Goal: Information Seeking & Learning: Learn about a topic

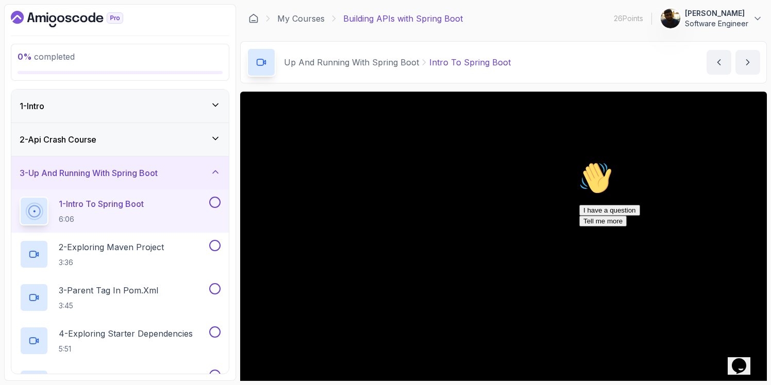
click at [93, 102] on div "1 - Intro" at bounding box center [120, 106] width 201 height 12
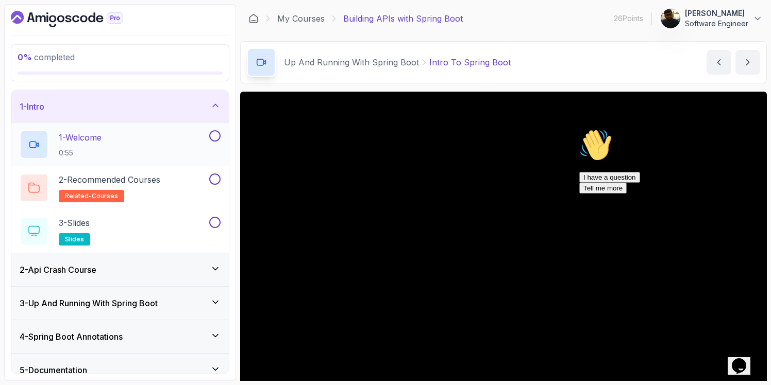
click at [115, 151] on div "1 - Welcome 0:55" at bounding box center [114, 144] width 188 height 29
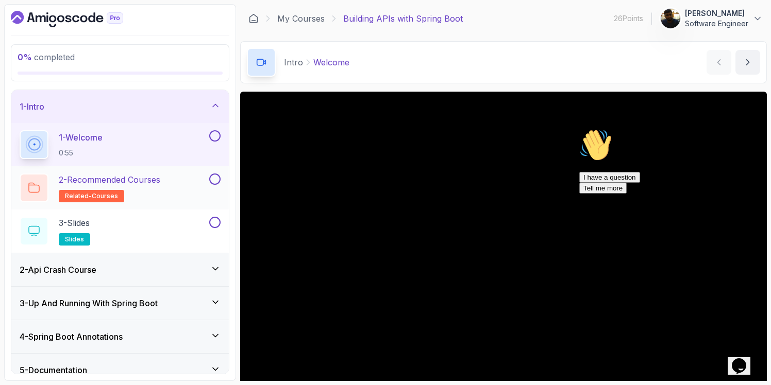
click at [147, 194] on h2 "2 - Recommended Courses related-courses" at bounding box center [110, 188] width 102 height 29
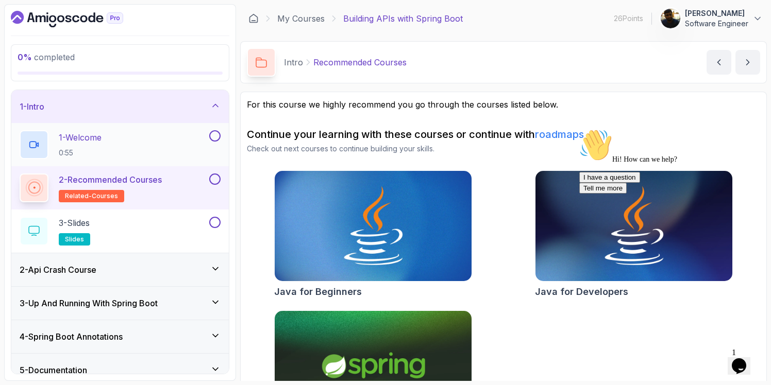
click at [114, 145] on div "1 - Welcome 0:55" at bounding box center [114, 144] width 188 height 29
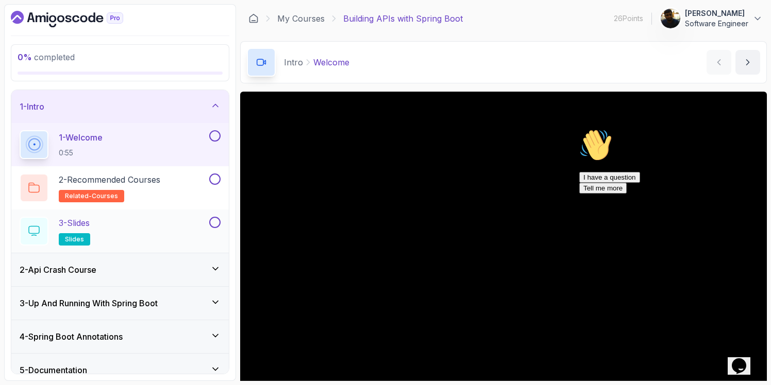
click at [127, 228] on div "3 - Slides slides" at bounding box center [114, 231] width 188 height 29
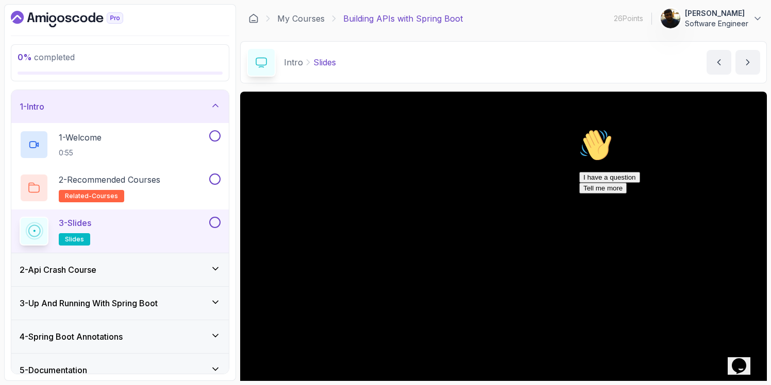
click at [217, 102] on icon at bounding box center [215, 105] width 10 height 10
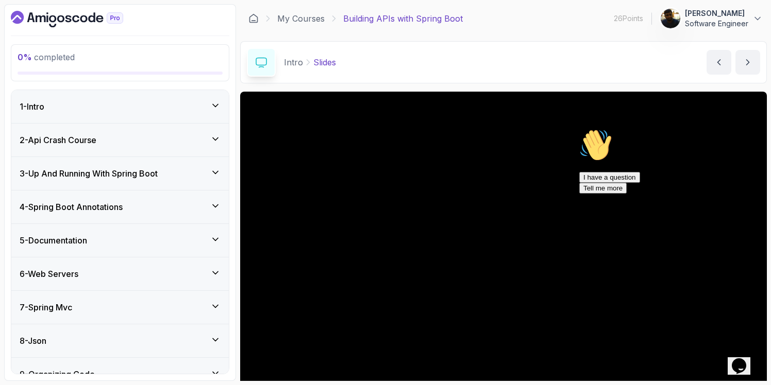
click at [216, 138] on icon at bounding box center [215, 139] width 10 height 10
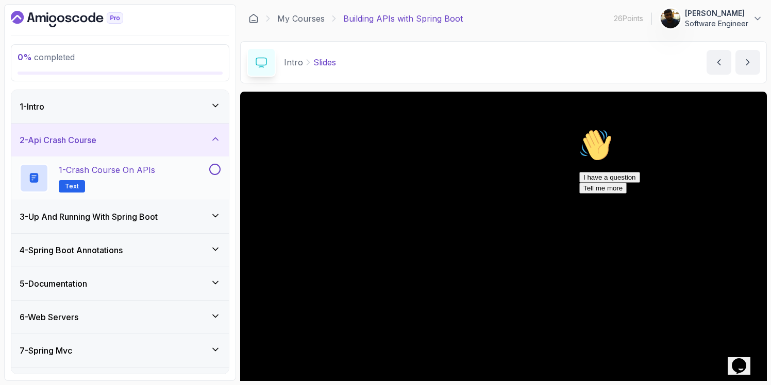
click at [125, 181] on h2 "1 - Crash Course on APIs Text" at bounding box center [107, 178] width 96 height 29
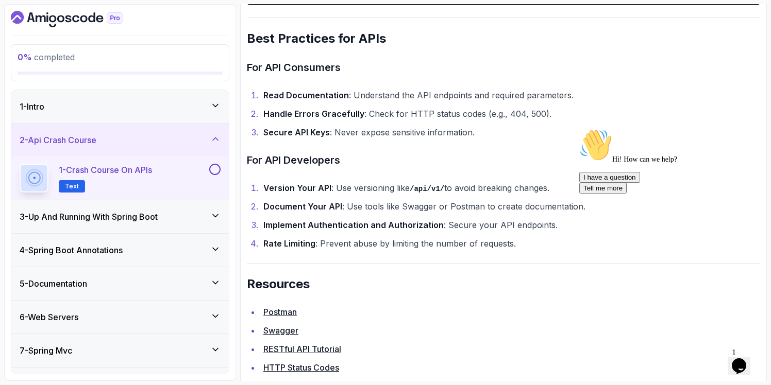
scroll to position [2199, 0]
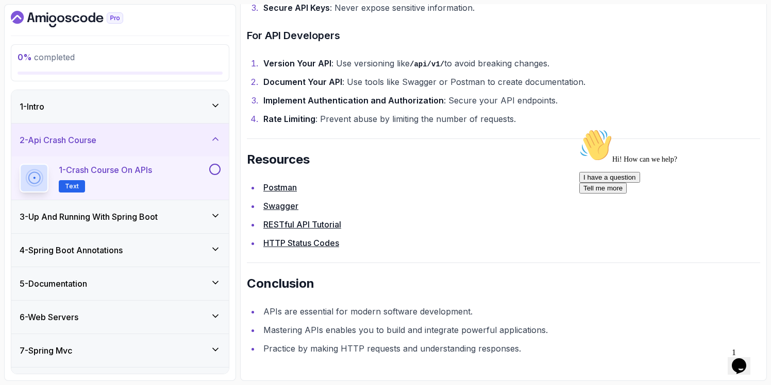
click at [218, 140] on icon at bounding box center [215, 139] width 10 height 10
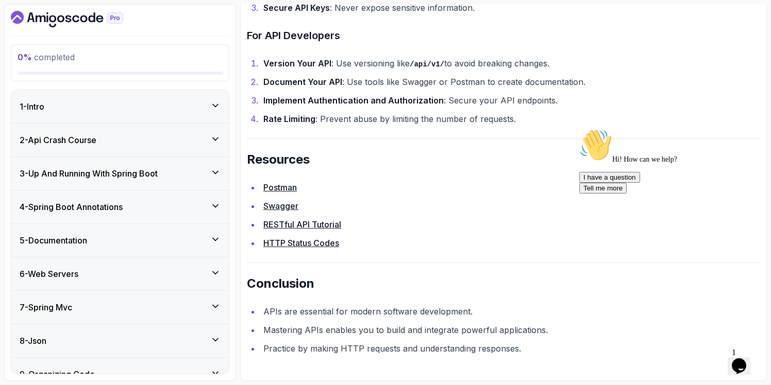
click at [179, 176] on div "3 - Up And Running With Spring Boot" at bounding box center [120, 173] width 201 height 12
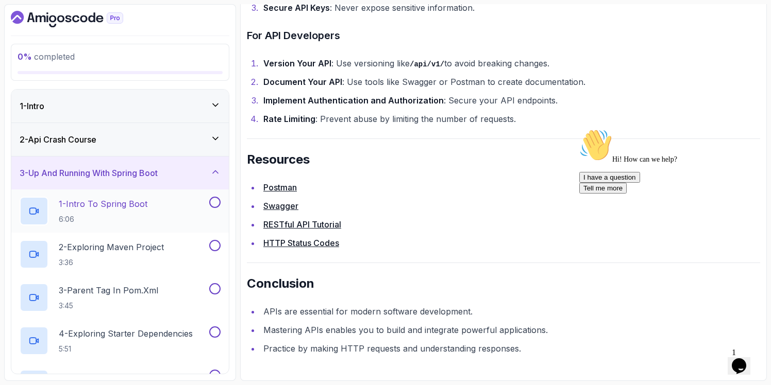
click at [115, 216] on p "6:06" at bounding box center [103, 219] width 89 height 10
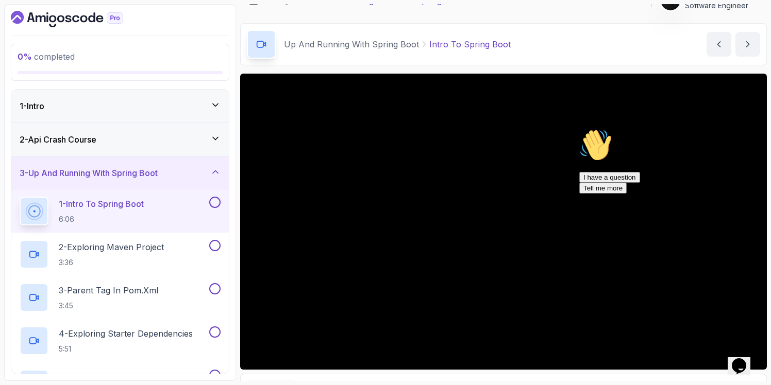
scroll to position [30, 0]
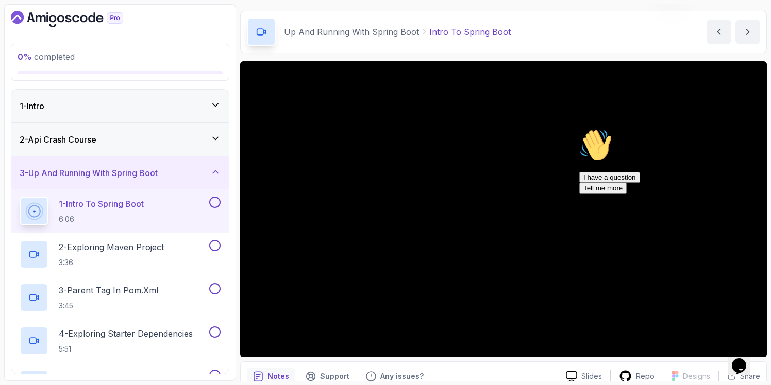
click at [579, 129] on icon "Chat attention grabber" at bounding box center [579, 129] width 0 height 0
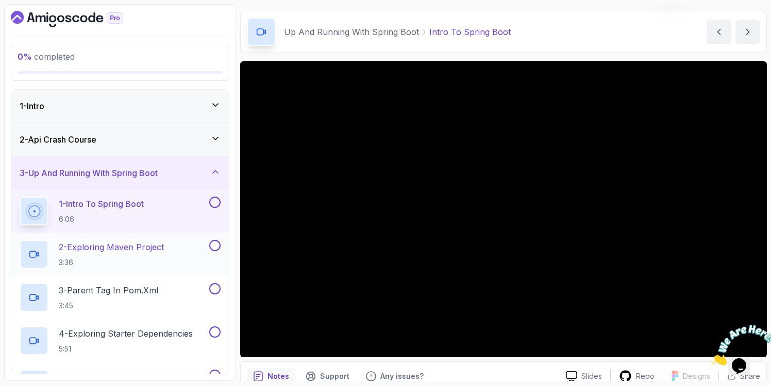
click at [119, 260] on p "3:36" at bounding box center [111, 263] width 105 height 10
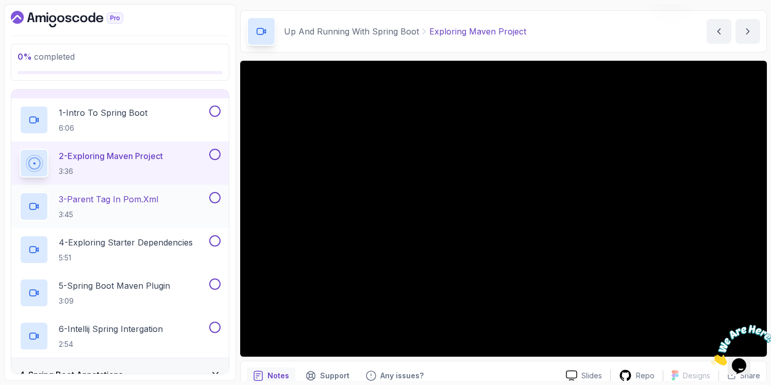
scroll to position [100, 0]
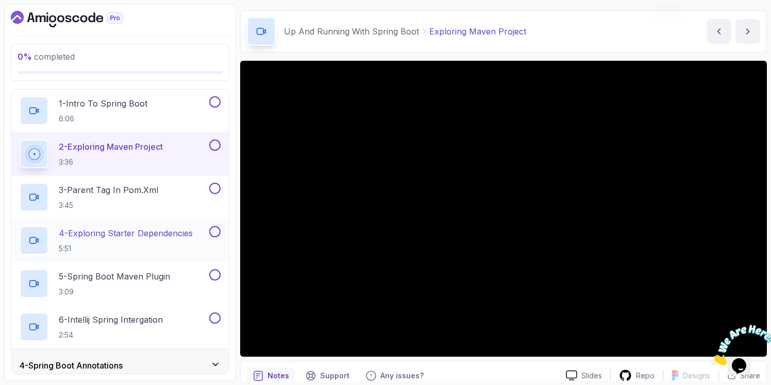
click at [117, 244] on p "5:51" at bounding box center [126, 249] width 134 height 10
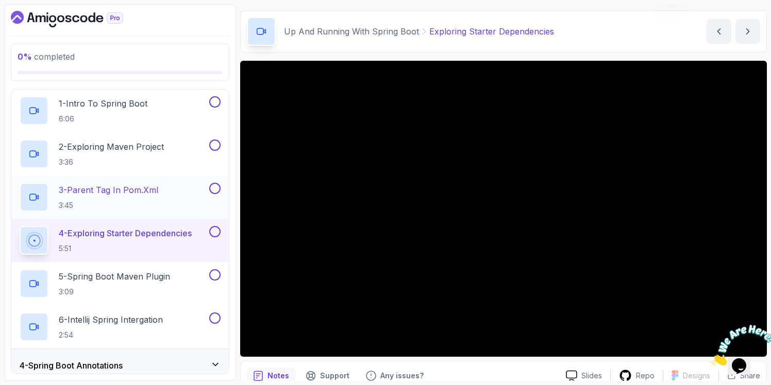
click at [121, 197] on h2 "3 - Parent Tag In pom.xml 3:45" at bounding box center [108, 197] width 99 height 27
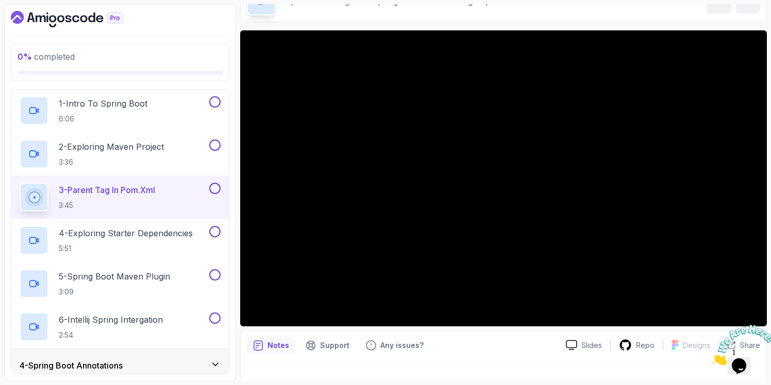
scroll to position [66, 0]
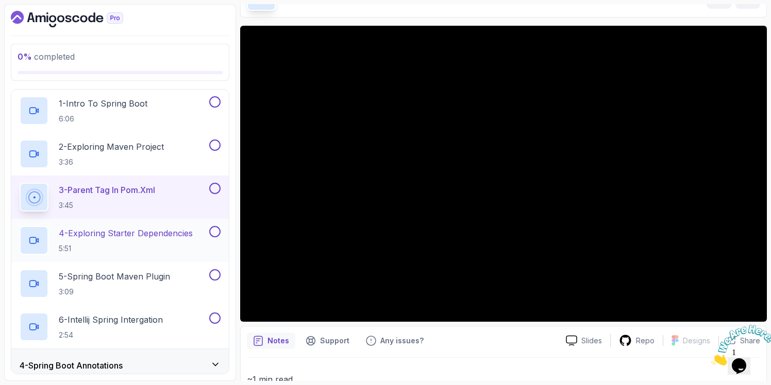
click at [141, 240] on h2 "4 - Exploring Starter Dependencies 5:51" at bounding box center [126, 240] width 134 height 27
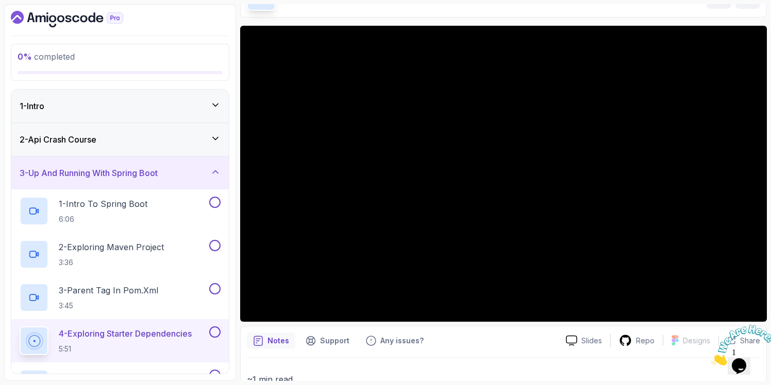
click at [213, 180] on div "3 - Up And Running With Spring Boot" at bounding box center [119, 173] width 217 height 33
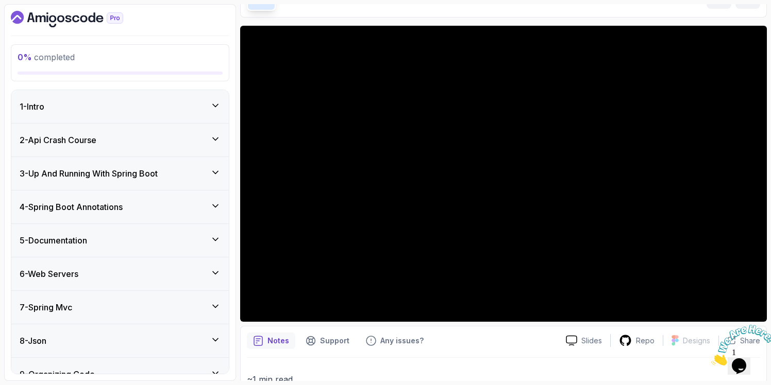
click at [216, 211] on div "4 - Spring Boot Annotations" at bounding box center [120, 207] width 201 height 12
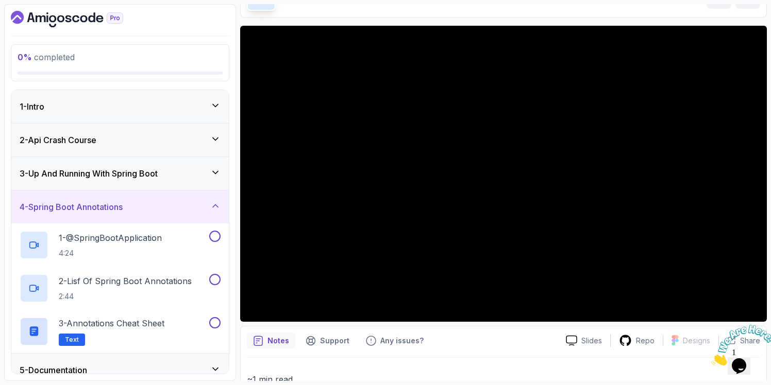
click at [219, 176] on icon at bounding box center [215, 172] width 10 height 10
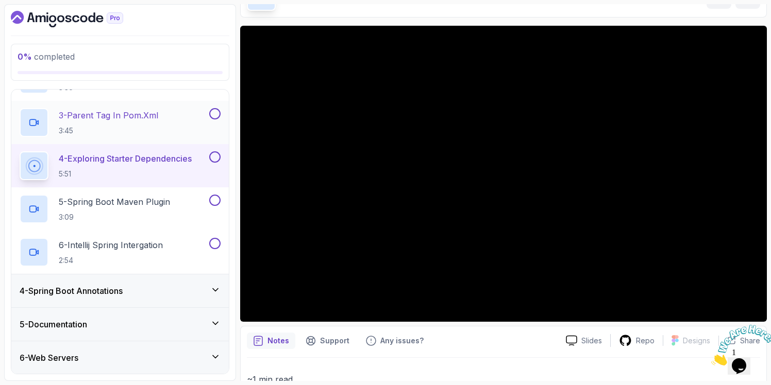
scroll to position [177, 0]
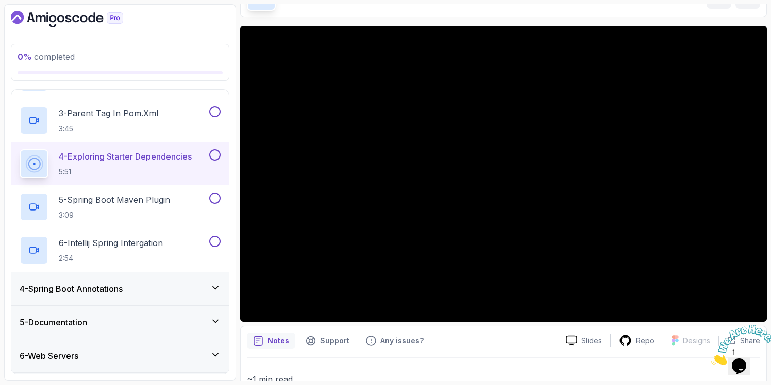
click at [179, 293] on div "4 - Spring Boot Annotations" at bounding box center [120, 289] width 201 height 12
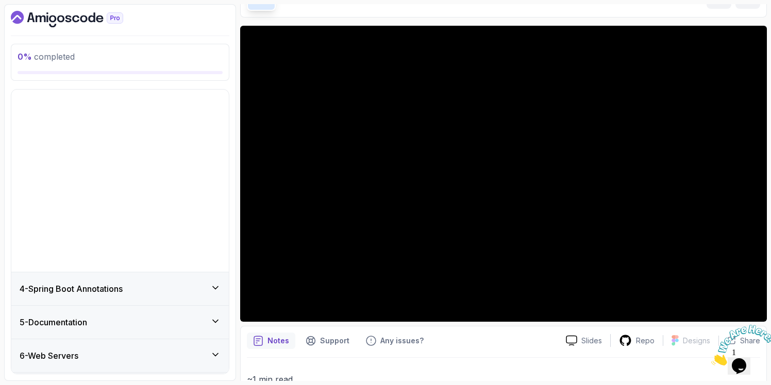
scroll to position [50, 0]
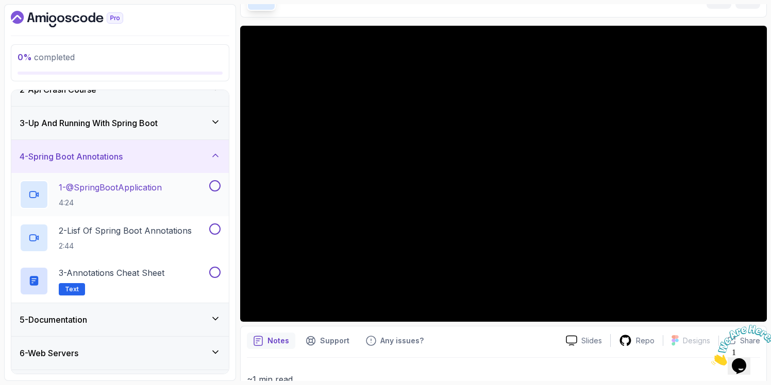
click at [133, 196] on h2 "1 - @SpringBootApplication 4:24" at bounding box center [110, 194] width 103 height 27
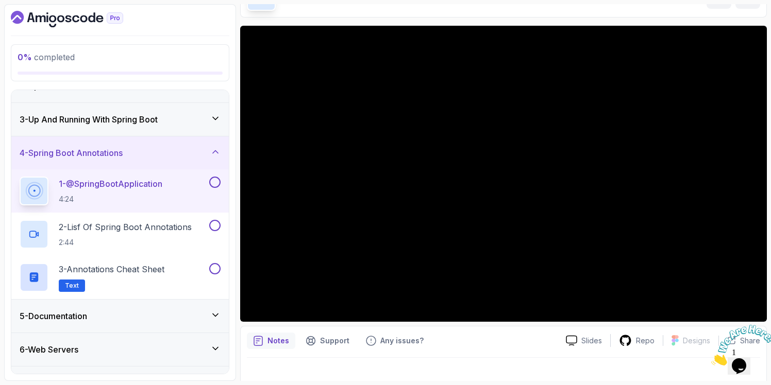
scroll to position [57, 0]
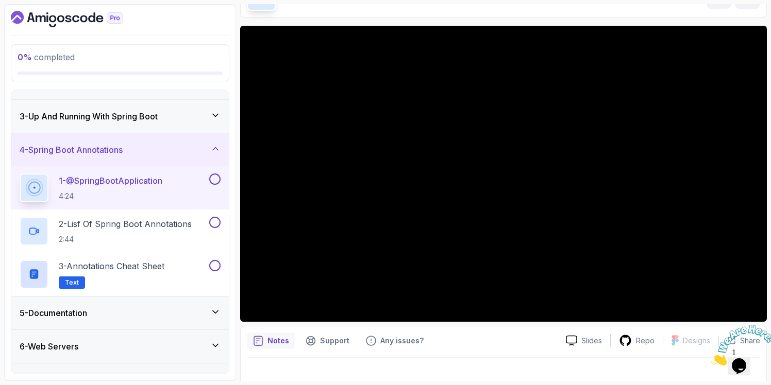
click at [217, 148] on icon at bounding box center [215, 149] width 10 height 10
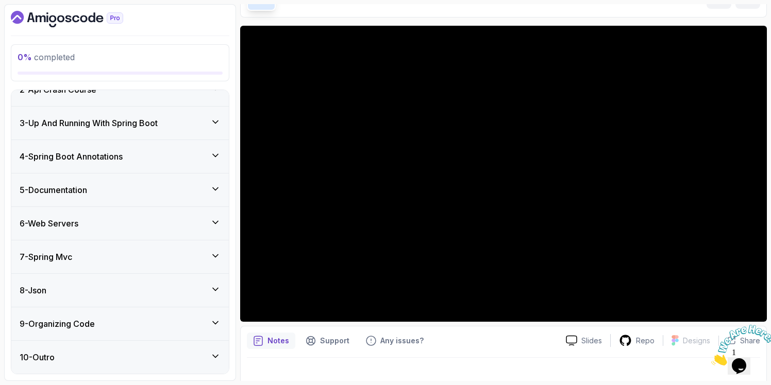
scroll to position [50, 0]
click at [209, 189] on div "5 - Documentation" at bounding box center [120, 190] width 201 height 12
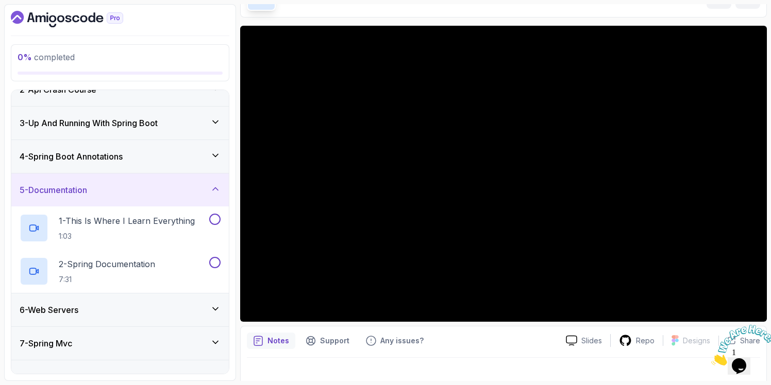
click at [212, 188] on icon at bounding box center [215, 189] width 10 height 10
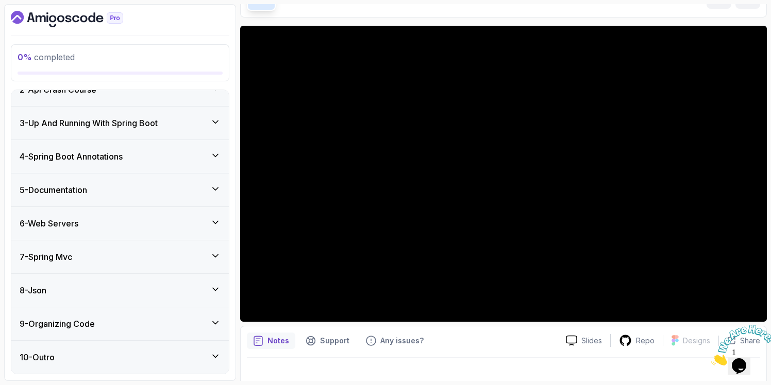
click at [214, 219] on icon at bounding box center [215, 222] width 10 height 10
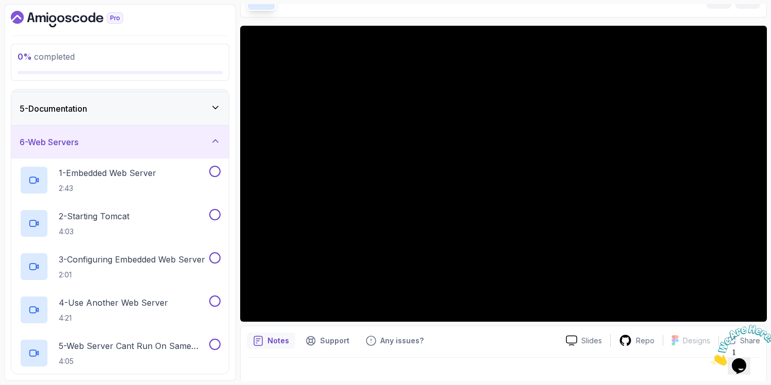
scroll to position [149, 0]
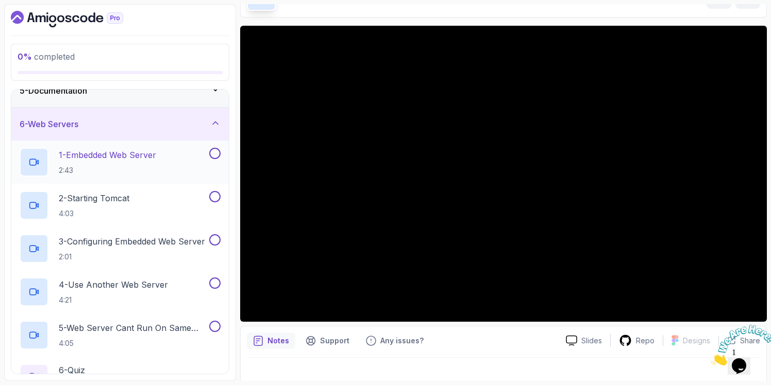
click at [141, 171] on p "2:43" at bounding box center [107, 170] width 97 height 10
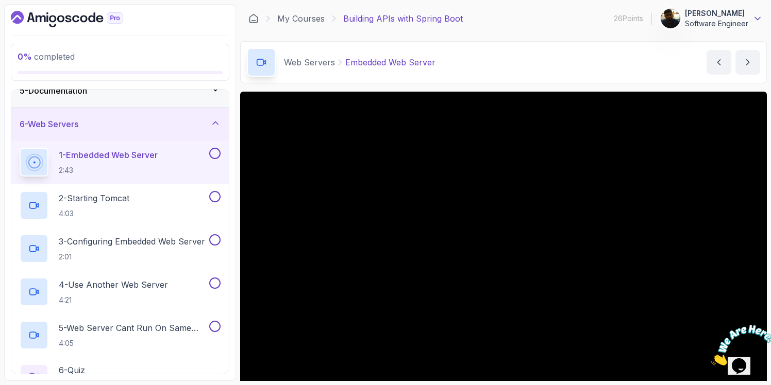
click at [760, 21] on icon at bounding box center [757, 18] width 10 height 10
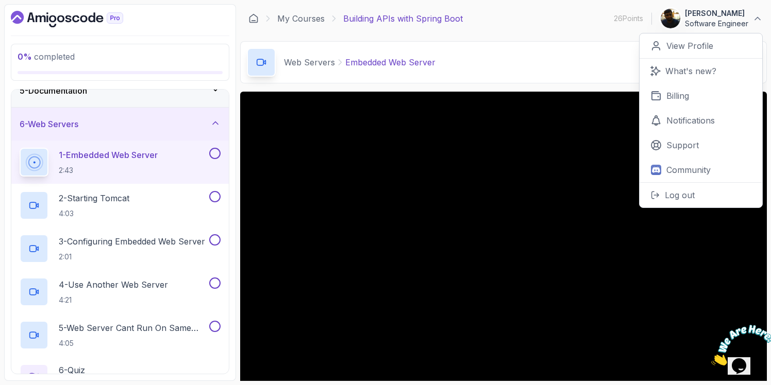
click at [763, 19] on div "My Courses Building APIs with Spring Boot 26 Points 1 [PERSON_NAME] Software En…" at bounding box center [503, 18] width 527 height 29
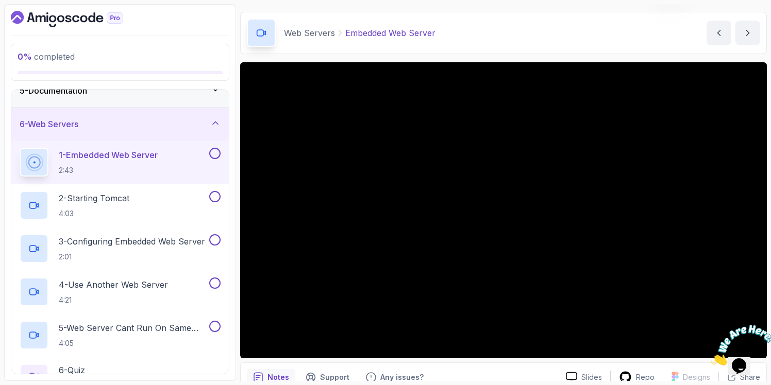
scroll to position [32, 0]
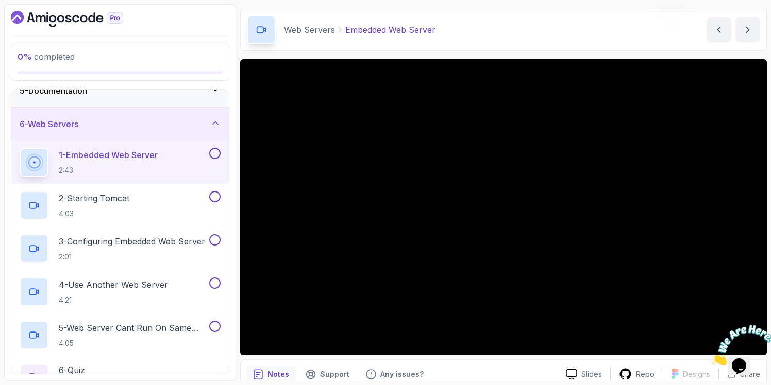
click at [216, 124] on icon at bounding box center [215, 123] width 10 height 10
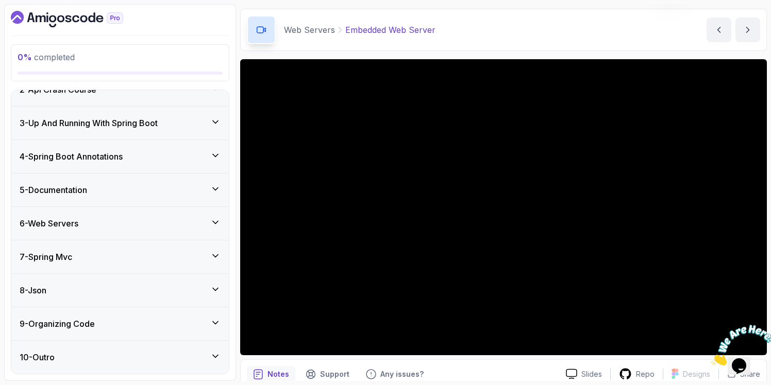
scroll to position [50, 0]
click at [210, 258] on icon at bounding box center [215, 256] width 10 height 10
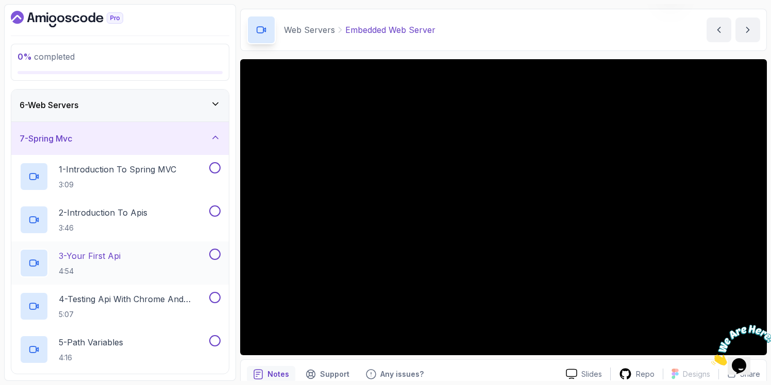
scroll to position [158, 0]
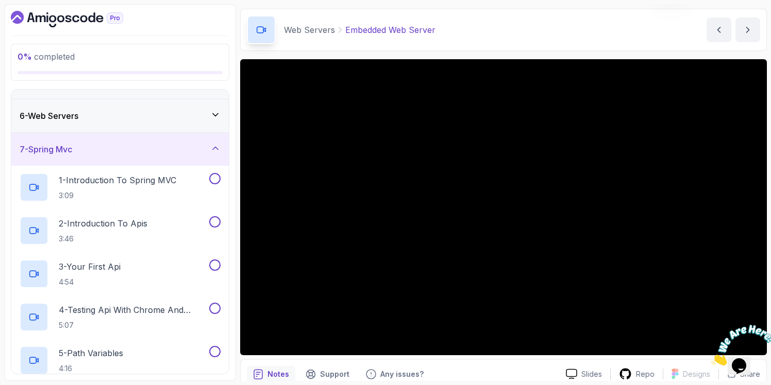
click at [219, 145] on icon at bounding box center [215, 148] width 10 height 10
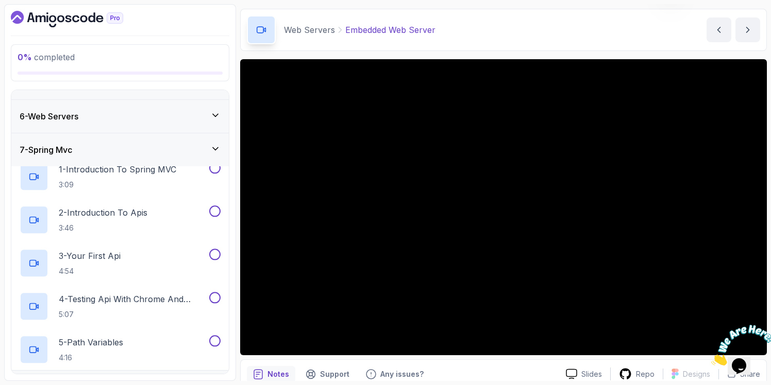
scroll to position [50, 0]
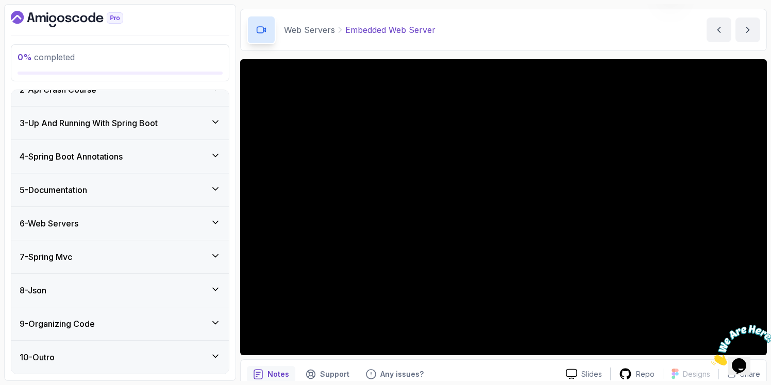
click at [216, 256] on icon at bounding box center [215, 256] width 5 height 3
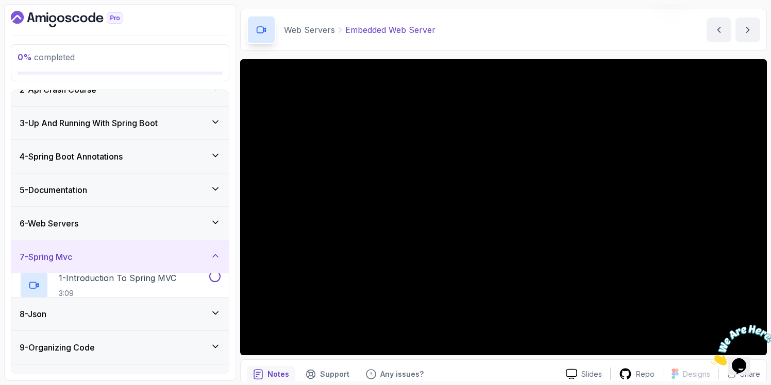
scroll to position [158, 0]
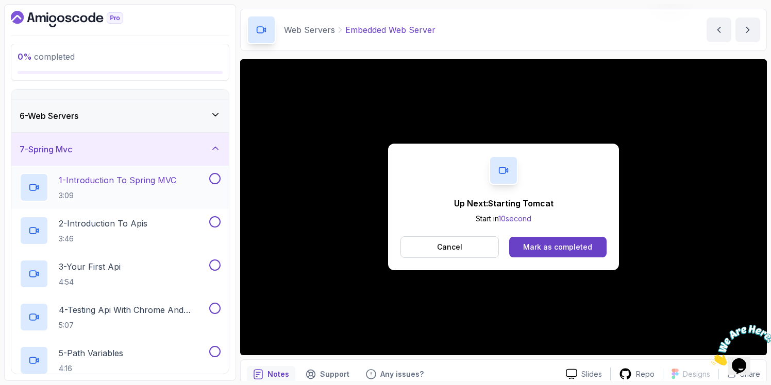
click at [133, 187] on h2 "1 - Introduction To Spring MVC 3:09" at bounding box center [117, 187] width 117 height 27
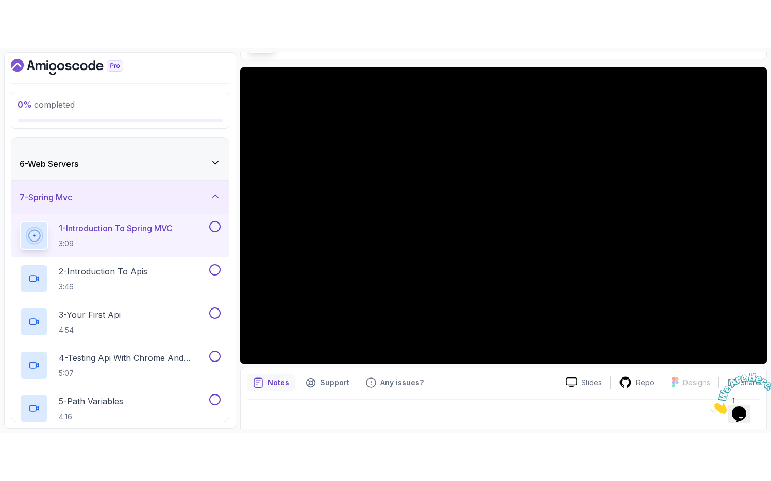
scroll to position [78, 0]
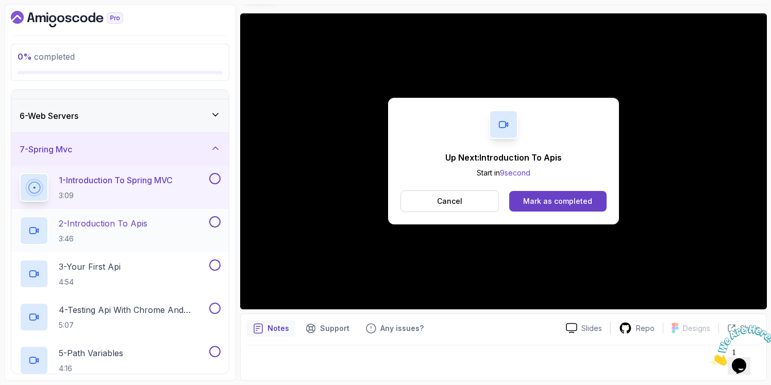
click at [91, 230] on h2 "2 - Introduction To Apis 3:46" at bounding box center [103, 230] width 89 height 27
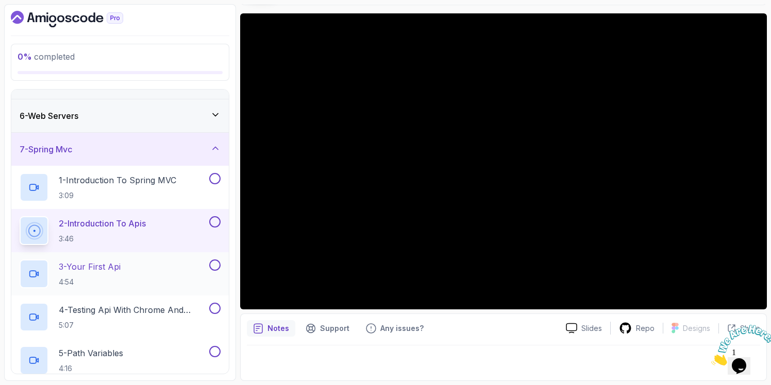
click at [111, 281] on p "4:54" at bounding box center [90, 282] width 62 height 10
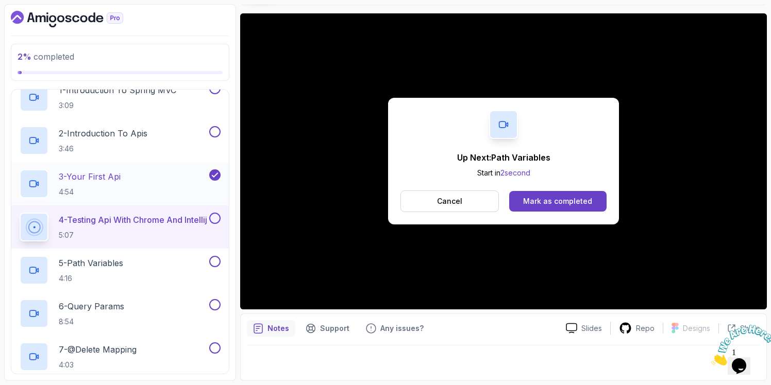
scroll to position [264, 0]
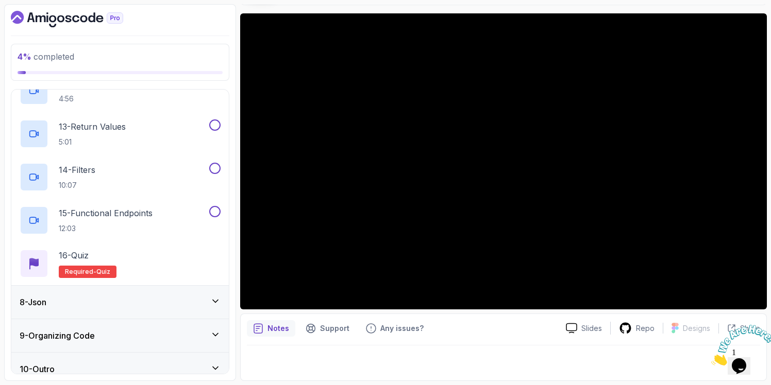
scroll to position [743, 0]
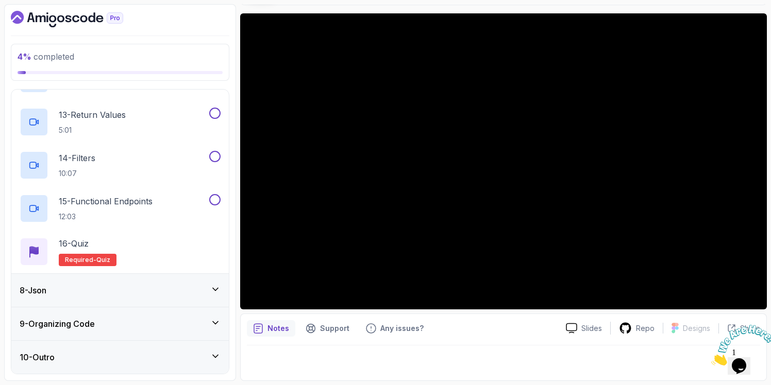
click at [216, 297] on div "8 - Json" at bounding box center [119, 290] width 217 height 33
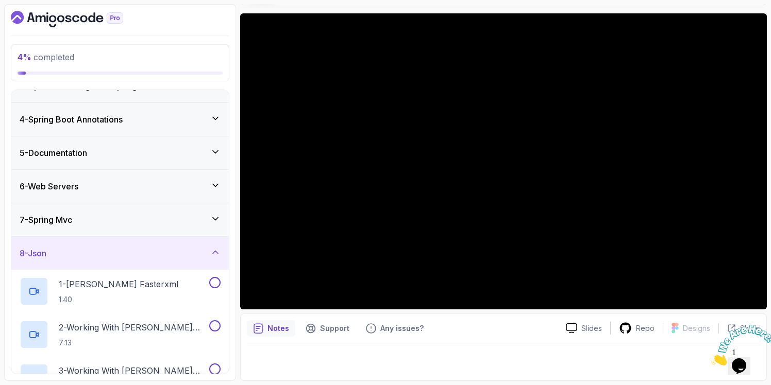
scroll to position [266, 0]
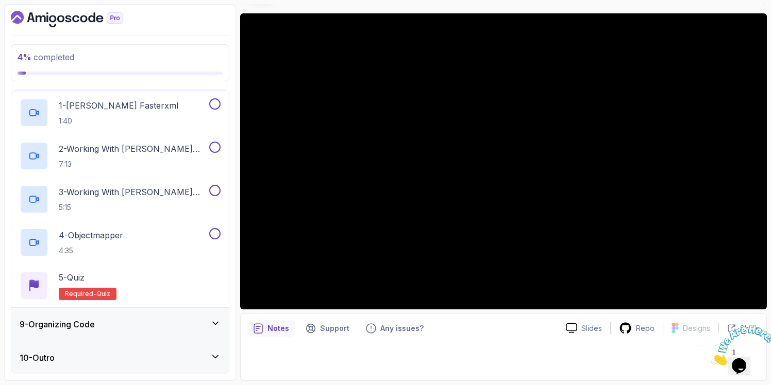
click at [210, 331] on div "9 - Organizing Code" at bounding box center [119, 324] width 217 height 33
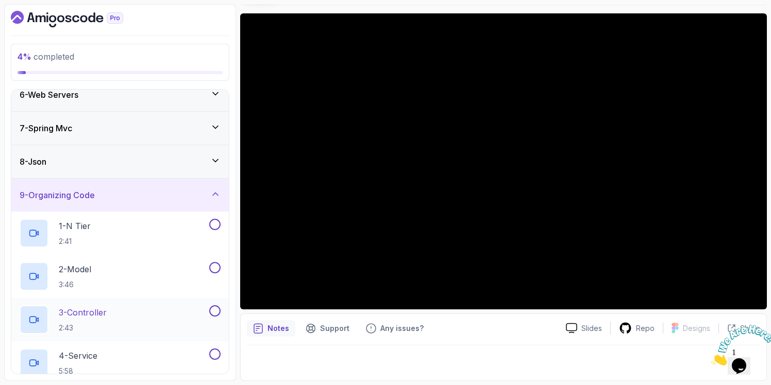
scroll to position [204, 0]
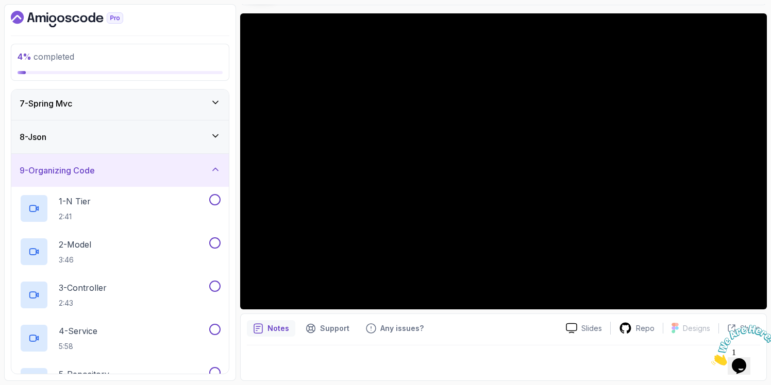
click at [210, 171] on div "9 - Organizing Code" at bounding box center [120, 170] width 201 height 12
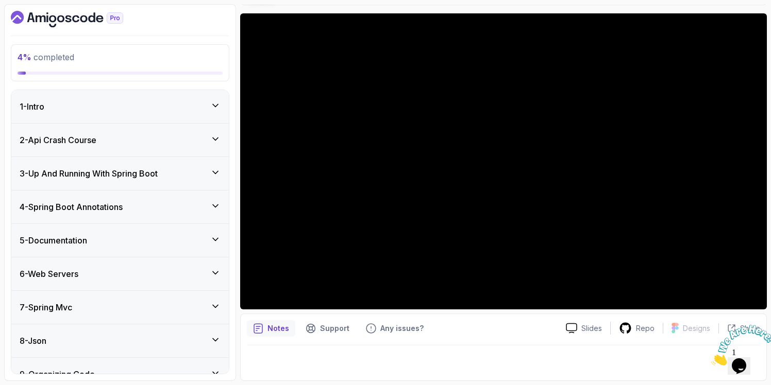
scroll to position [50, 0]
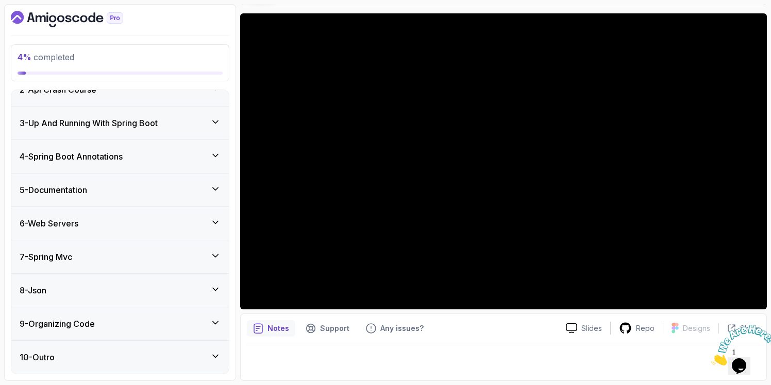
click at [221, 358] on div "10 - Outro" at bounding box center [119, 357] width 217 height 33
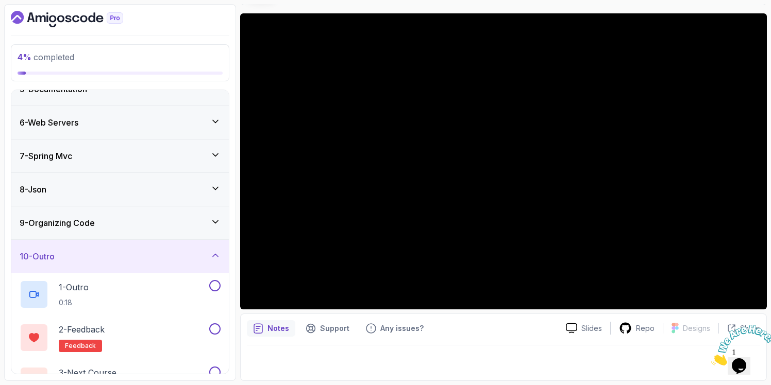
scroll to position [180, 0]
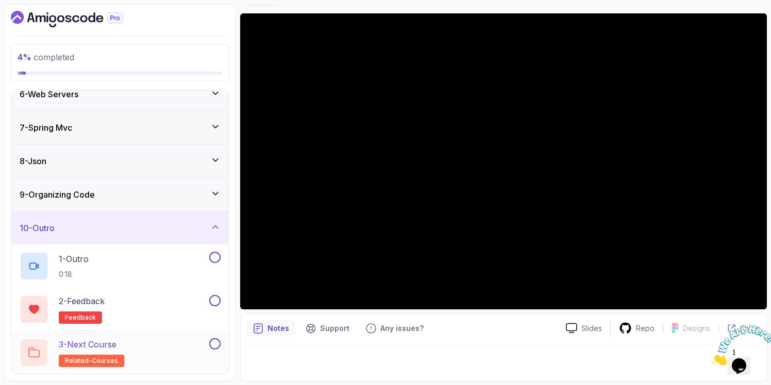
click at [160, 352] on div "3 - Next Course related-courses" at bounding box center [114, 353] width 188 height 29
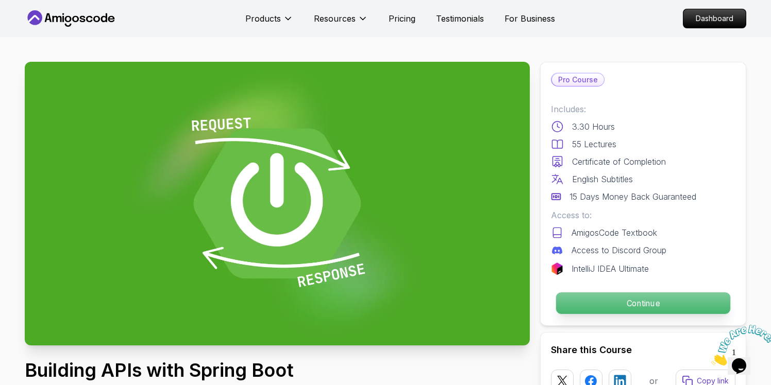
click at [643, 304] on p "Continue" at bounding box center [643, 304] width 174 height 22
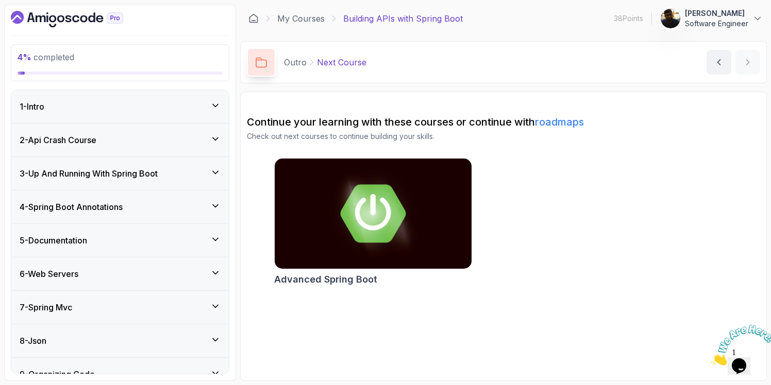
click at [180, 277] on div "6 - Web Servers" at bounding box center [120, 274] width 201 height 12
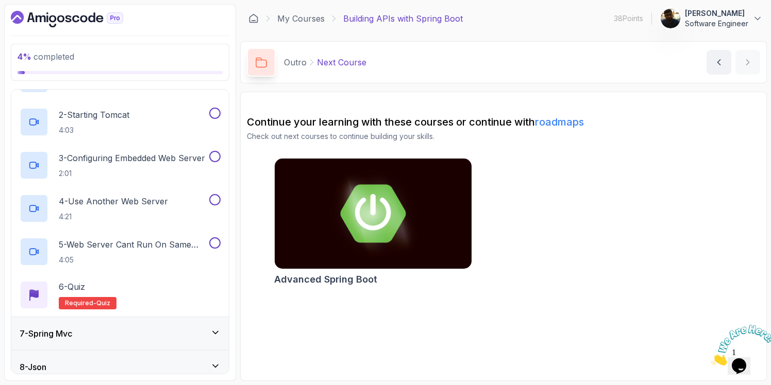
scroll to position [266, 0]
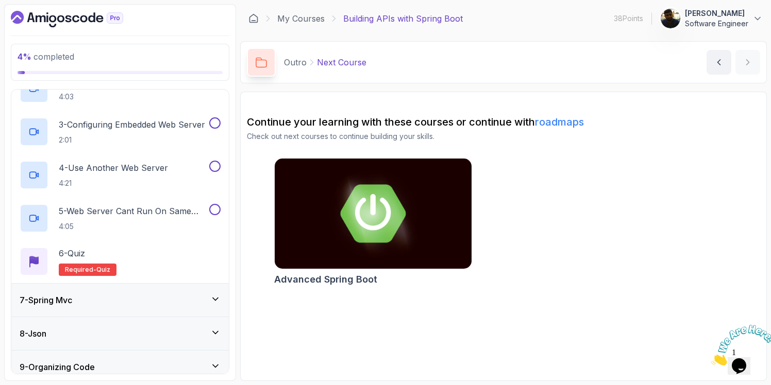
click at [182, 300] on div "7 - Spring Mvc" at bounding box center [120, 300] width 201 height 12
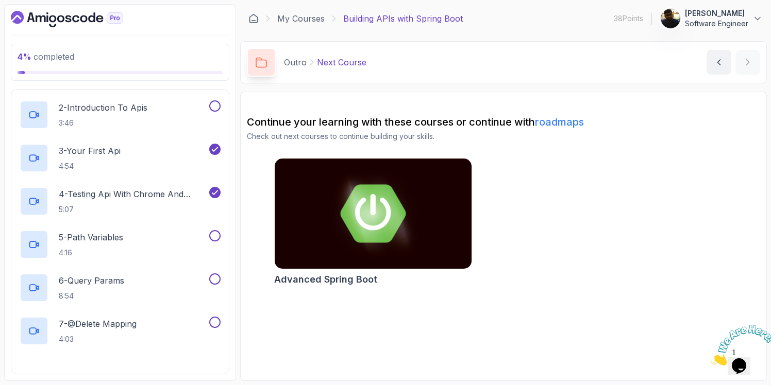
scroll to position [298, 0]
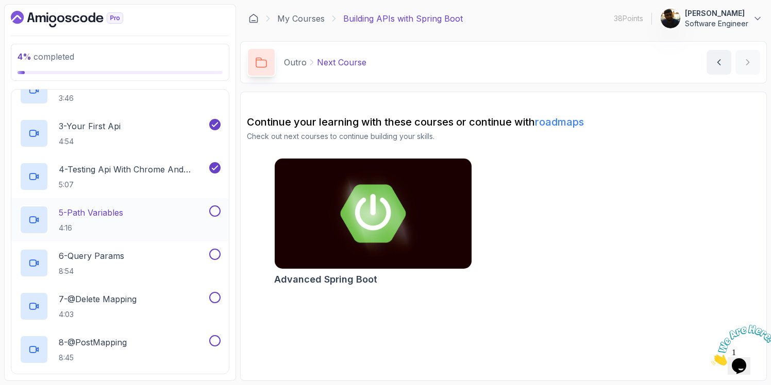
click at [128, 224] on div "5 - Path Variables 4:16" at bounding box center [114, 220] width 188 height 29
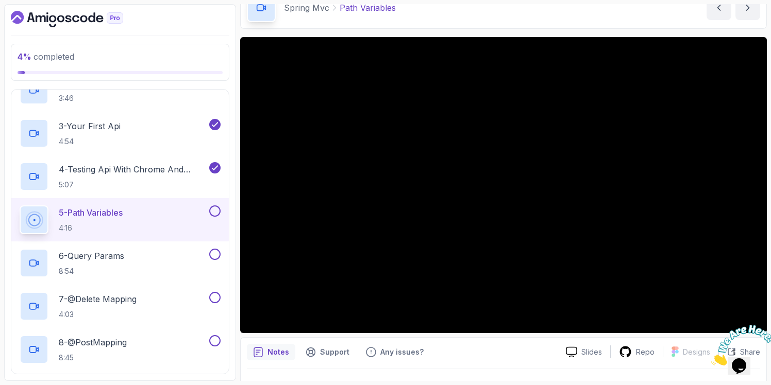
scroll to position [54, 0]
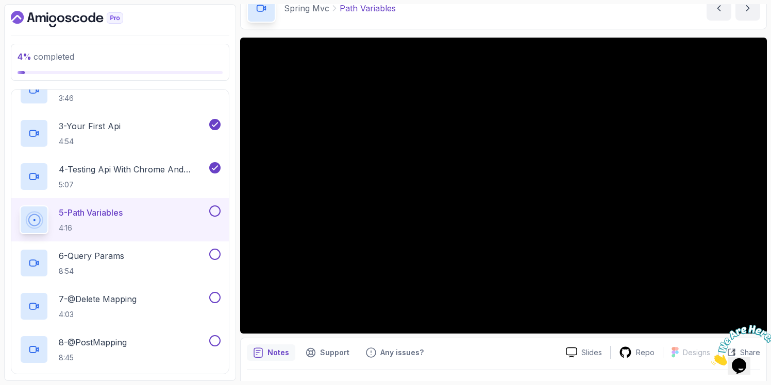
click at [729, 325] on div at bounding box center [739, 345] width 56 height 41
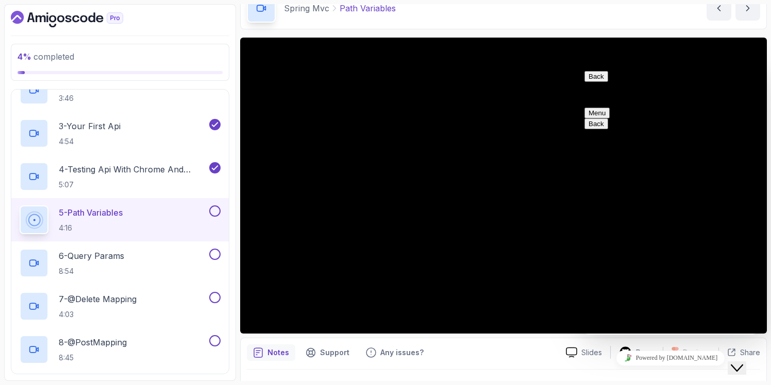
click at [741, 365] on icon "Chat widget" at bounding box center [737, 368] width 12 height 7
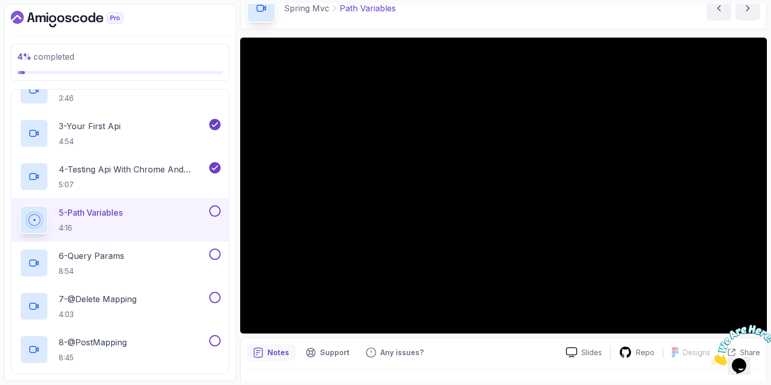
scroll to position [78, 0]
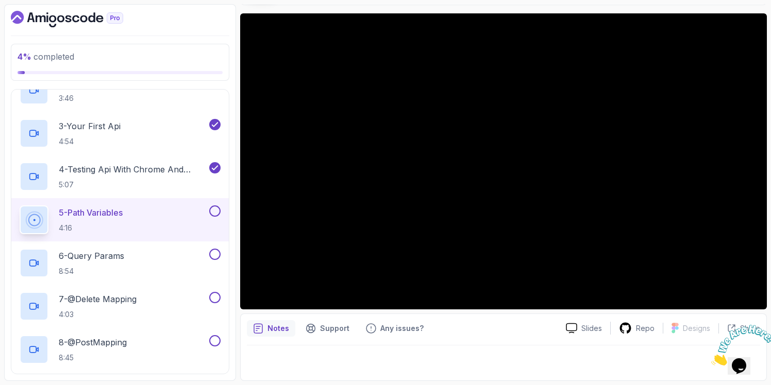
click at [711, 359] on icon "Close" at bounding box center [711, 363] width 0 height 9
